Goal: Task Accomplishment & Management: Complete application form

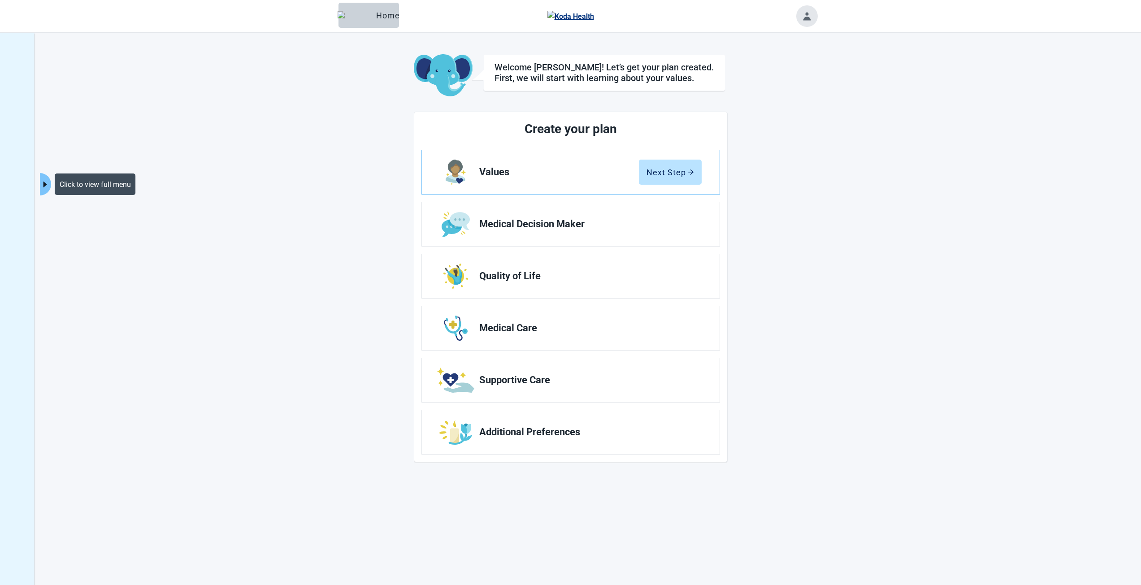
click at [42, 181] on icon "caret-right" at bounding box center [45, 184] width 9 height 9
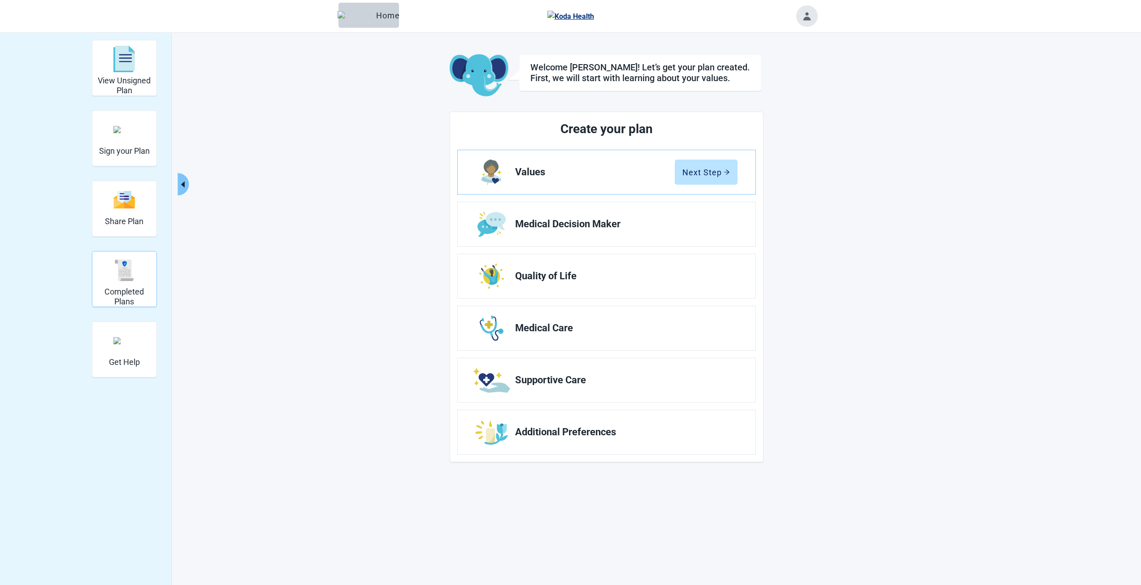
click at [122, 270] on img "Completed Plans" at bounding box center [124, 271] width 22 height 22
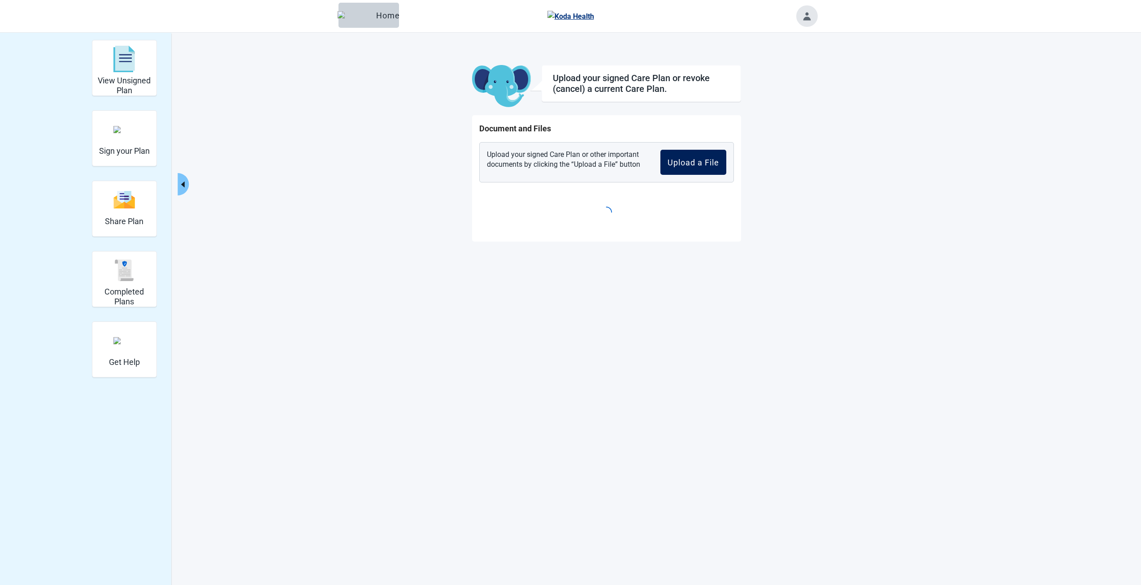
click at [663, 170] on button "Upload a File" at bounding box center [694, 162] width 66 height 25
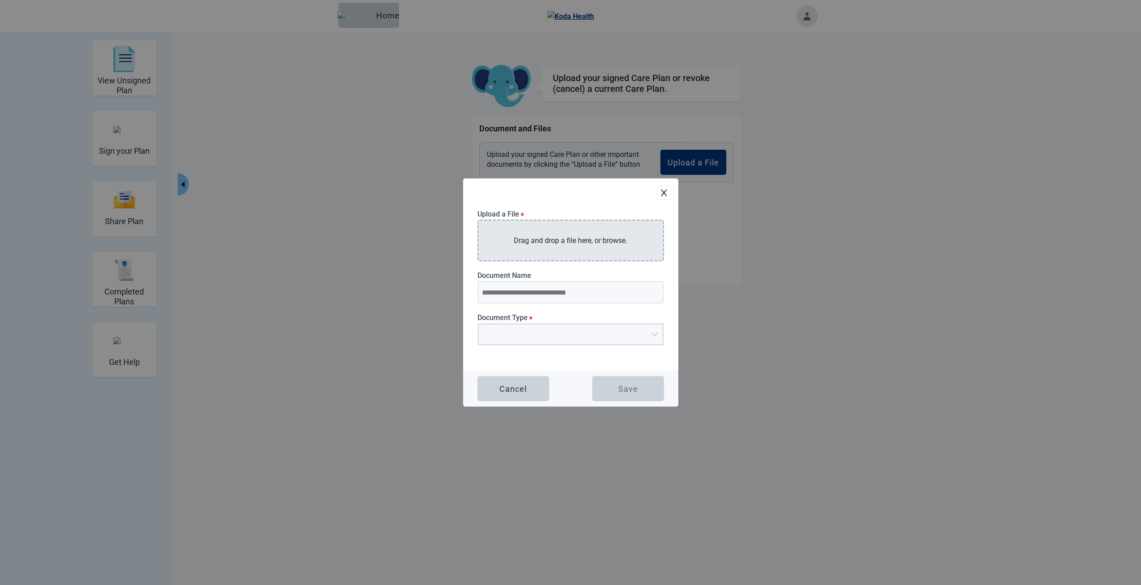
click at [532, 253] on div "Drag and drop a file here, or browse." at bounding box center [571, 241] width 187 height 42
click at [523, 241] on p "Drag and drop a file here, or browse." at bounding box center [570, 240] width 113 height 11
type input "**********"
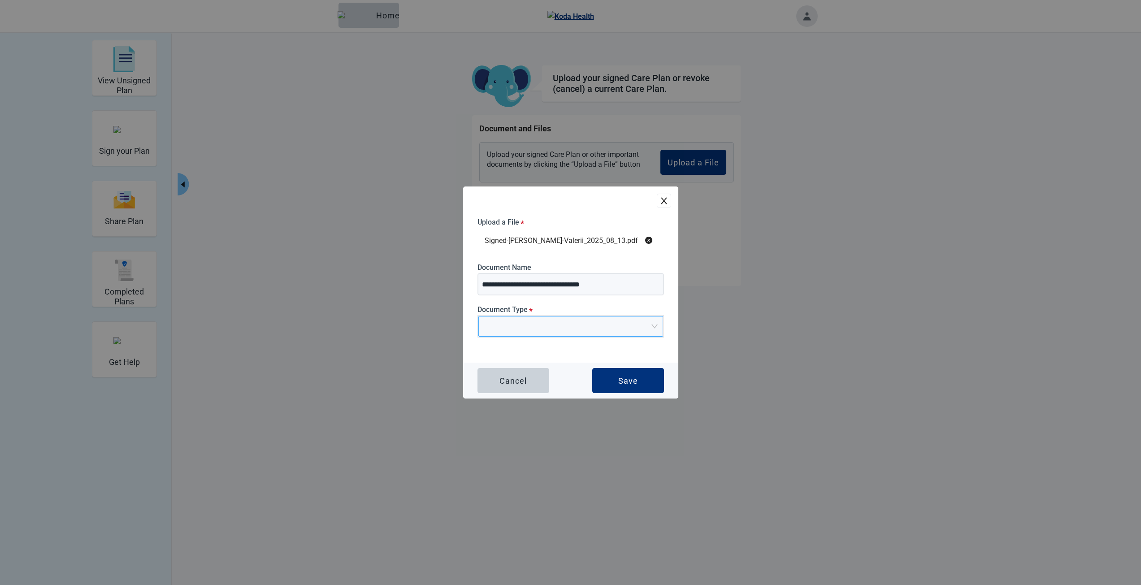
click at [531, 327] on input "Main content" at bounding box center [568, 323] width 168 height 13
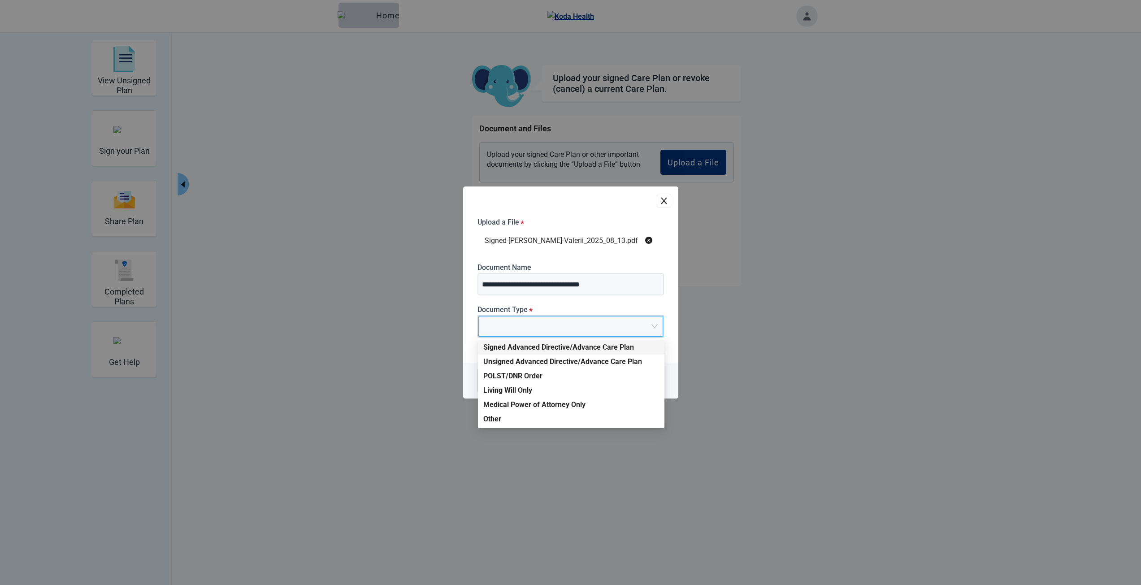
click at [531, 348] on div "Signed Advanced Directive/Advance Care Plan" at bounding box center [571, 348] width 176 height 10
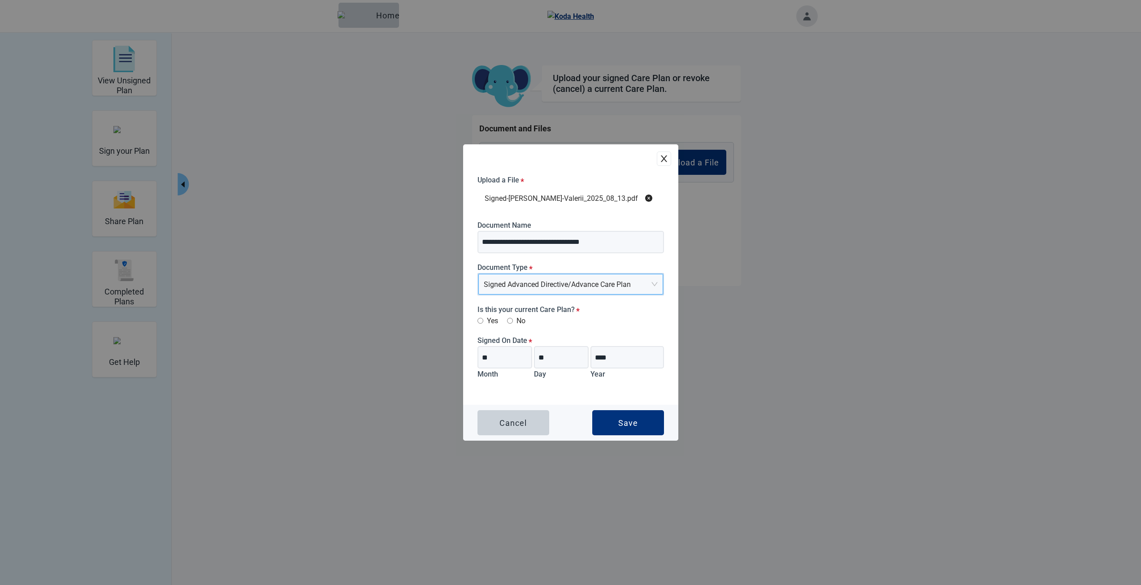
click at [490, 327] on div "**********" at bounding box center [570, 274] width 215 height 261
click at [490, 322] on label "Yes" at bounding box center [488, 320] width 21 height 11
click at [617, 424] on button "Save" at bounding box center [628, 422] width 72 height 25
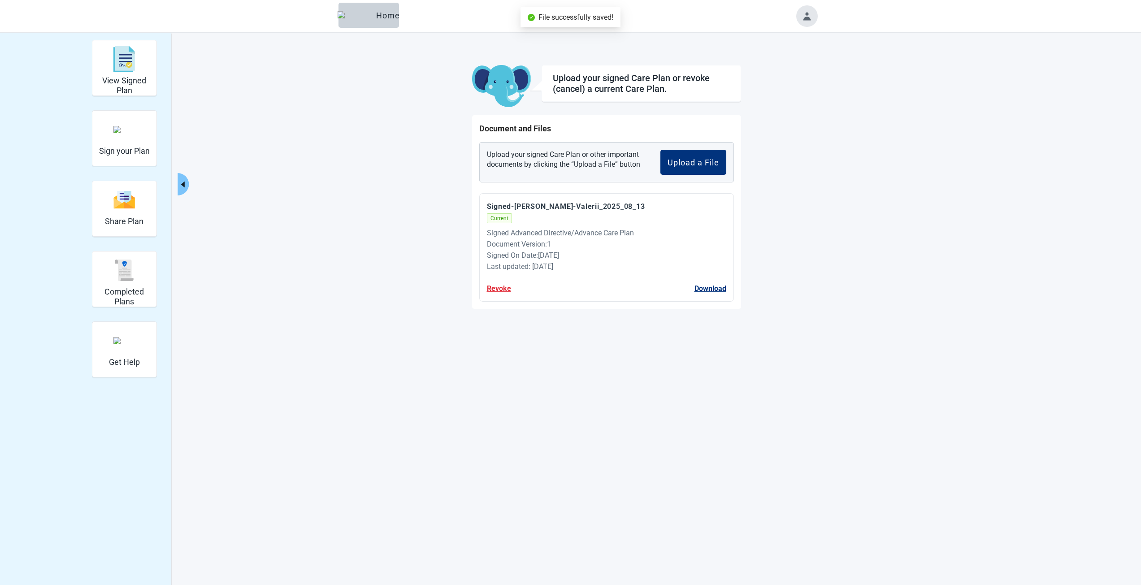
click at [803, 18] on button "Toggle account menu" at bounding box center [807, 16] width 22 height 22
click at [807, 53] on span "Create an account" at bounding box center [805, 52] width 59 height 9
